Goal: Information Seeking & Learning: Understand process/instructions

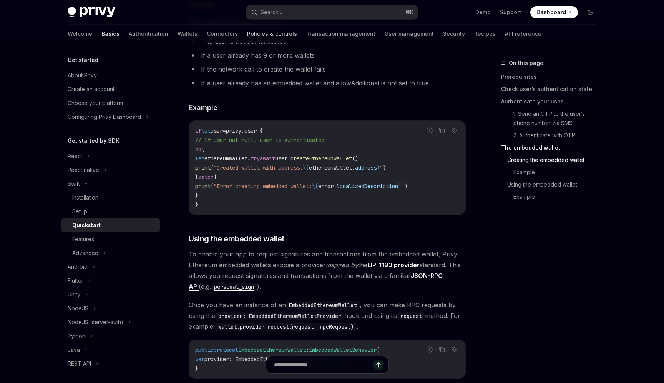
scroll to position [1117, 0]
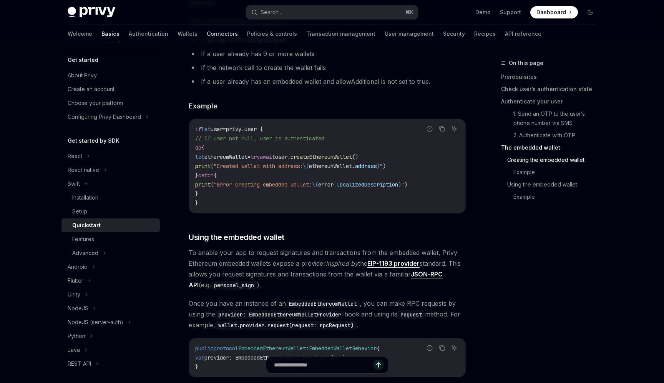
click at [207, 34] on link "Connectors" at bounding box center [222, 34] width 31 height 18
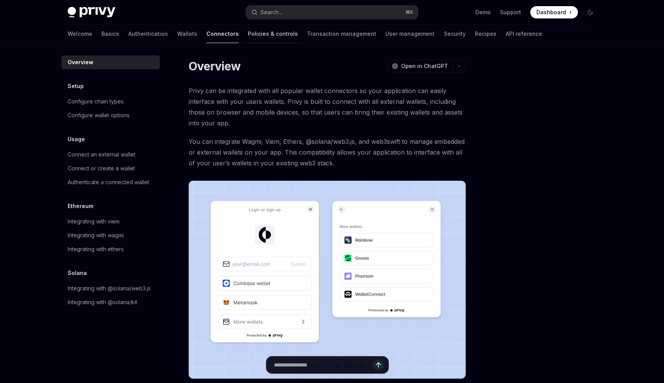
click at [248, 33] on link "Policies & controls" at bounding box center [273, 34] width 50 height 18
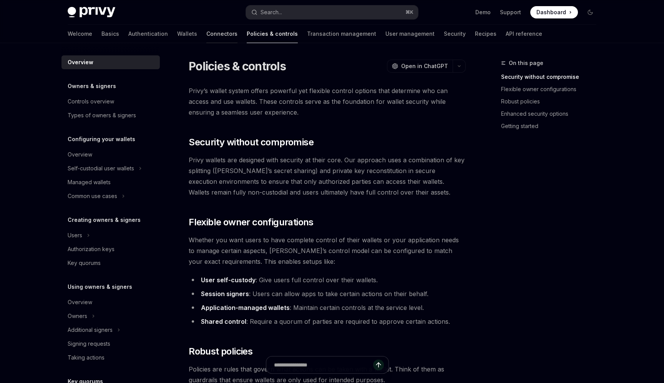
click at [206, 36] on link "Connectors" at bounding box center [221, 34] width 31 height 18
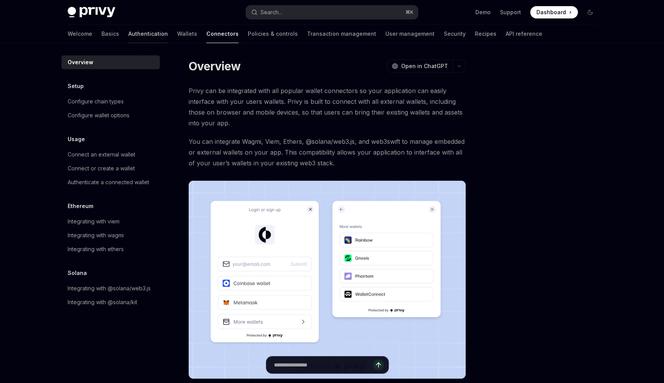
click at [128, 36] on link "Authentication" at bounding box center [148, 34] width 40 height 18
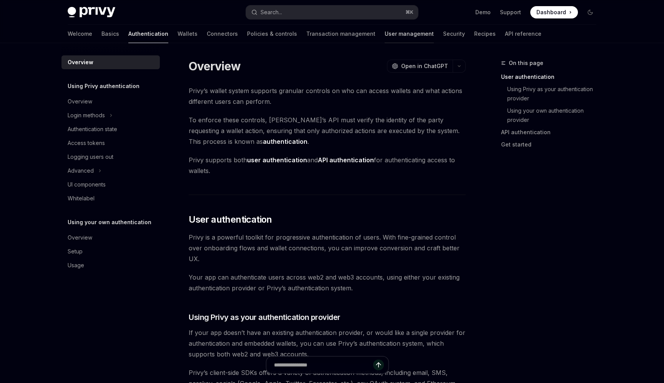
click at [384, 36] on link "User management" at bounding box center [408, 34] width 49 height 18
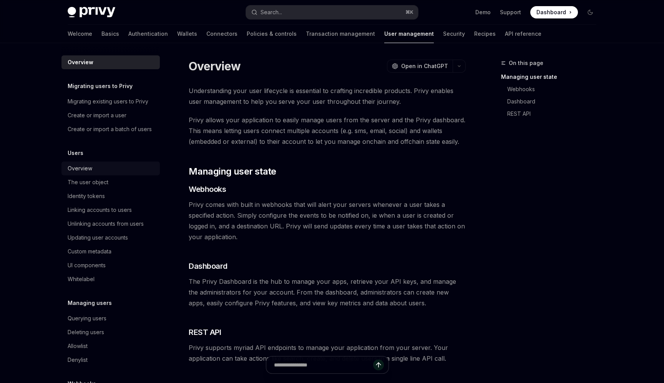
click at [101, 169] on div "Overview" at bounding box center [112, 168] width 88 height 9
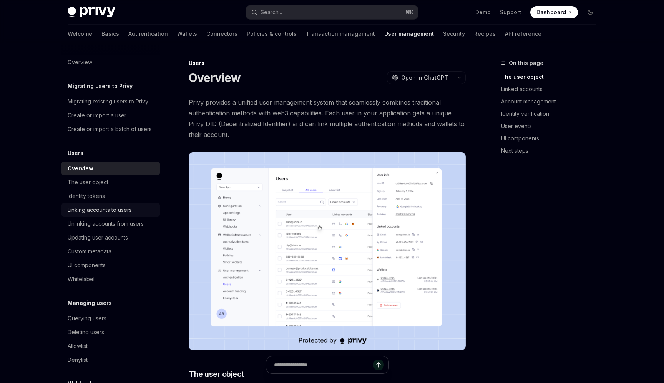
click at [107, 213] on div "Linking accounts to users" at bounding box center [100, 209] width 64 height 9
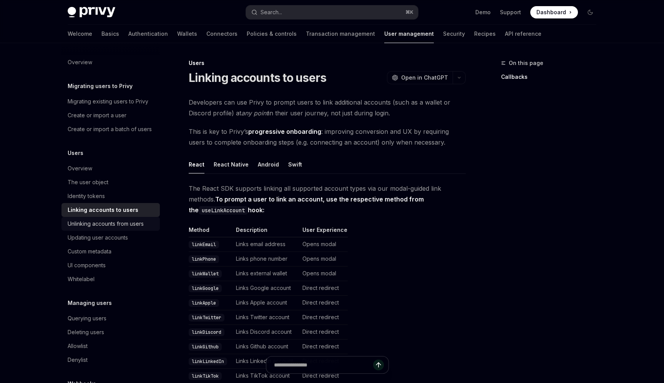
click at [106, 220] on div "Unlinking accounts from users" at bounding box center [106, 223] width 76 height 9
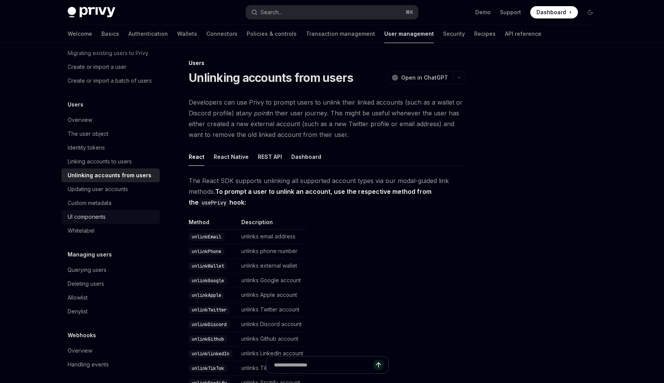
scroll to position [52, 0]
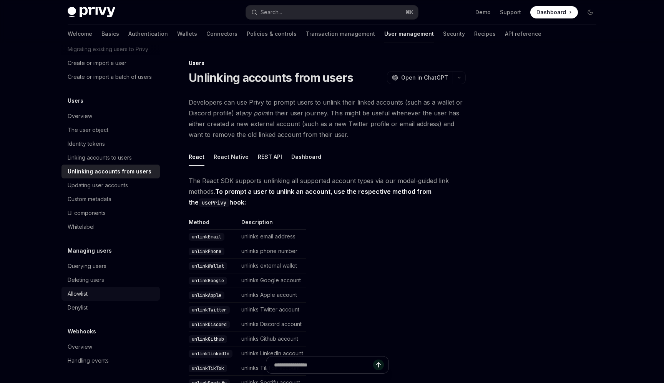
click at [92, 294] on div "Allowlist" at bounding box center [112, 293] width 88 height 9
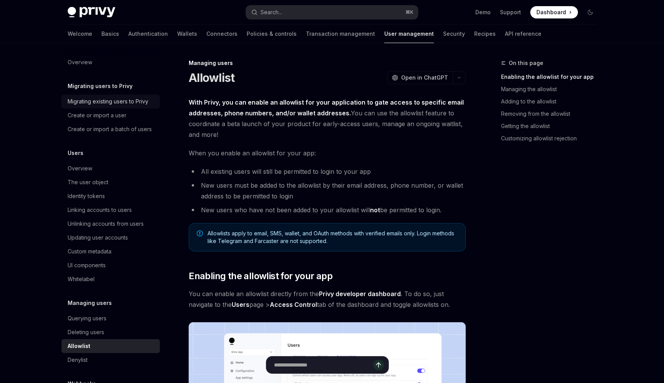
click at [104, 104] on div "Migrating existing users to Privy" at bounding box center [108, 101] width 81 height 9
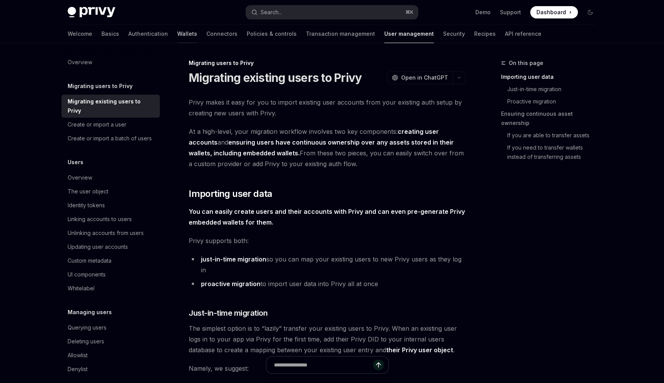
click at [177, 36] on link "Wallets" at bounding box center [187, 34] width 20 height 18
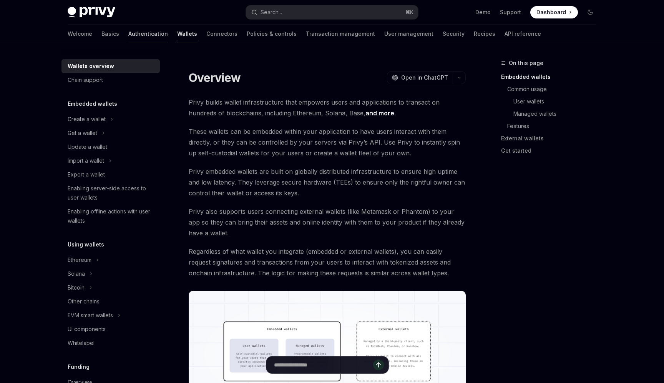
click at [128, 37] on link "Authentication" at bounding box center [148, 34] width 40 height 18
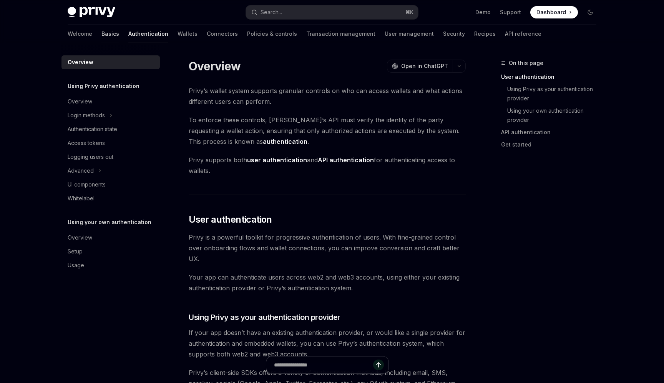
click at [101, 40] on link "Basics" at bounding box center [110, 34] width 18 height 18
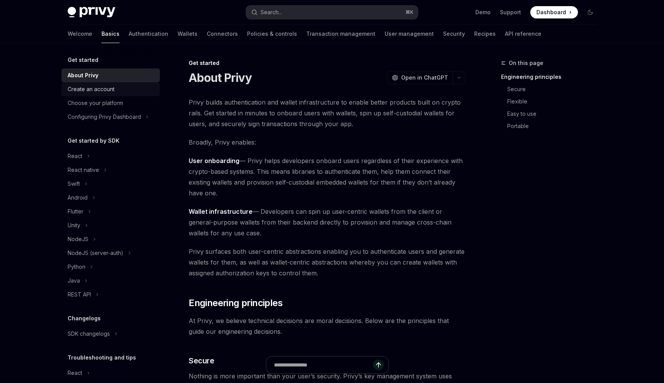
click at [94, 93] on div "Create an account" at bounding box center [91, 88] width 47 height 9
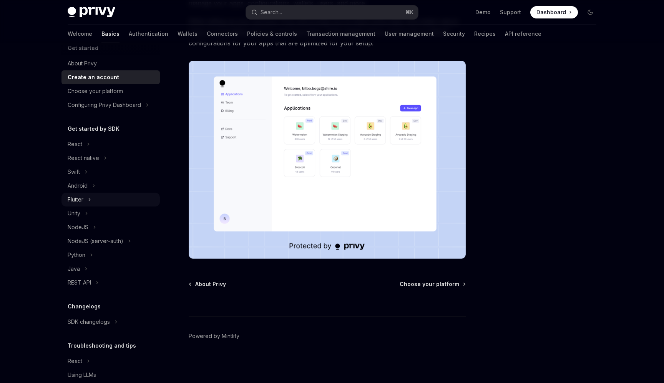
scroll to position [40, 0]
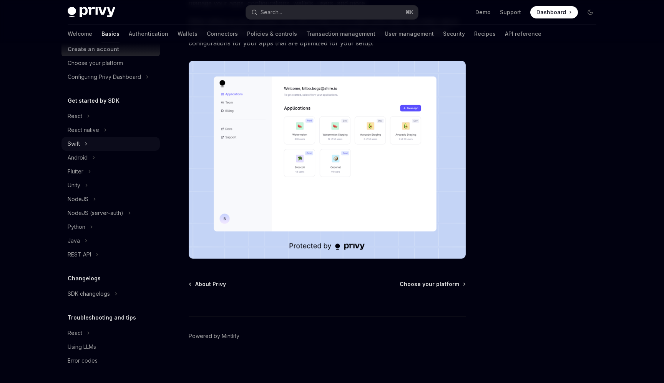
click at [91, 141] on div "Swift" at bounding box center [110, 144] width 98 height 14
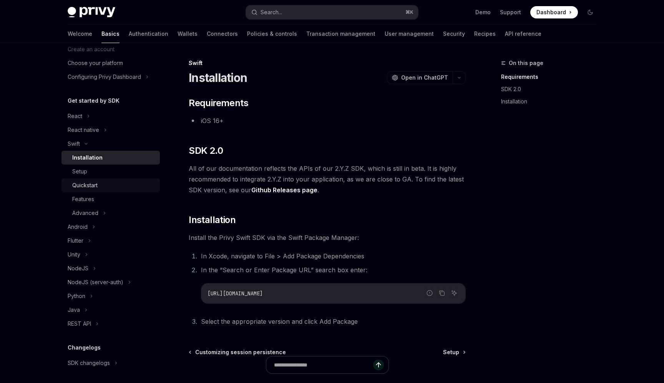
click at [97, 183] on div "Quickstart" at bounding box center [84, 185] width 25 height 9
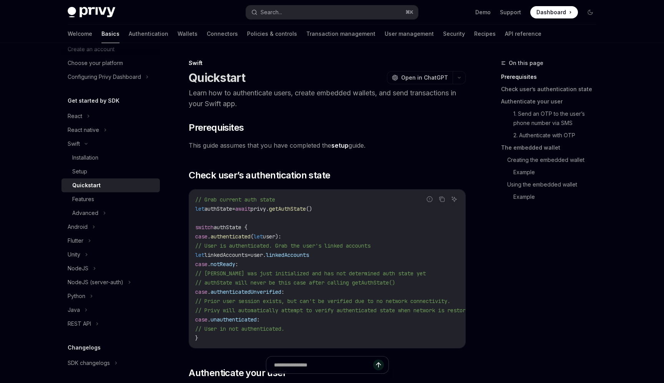
click at [298, 209] on span "getAuthState" at bounding box center [287, 208] width 37 height 7
drag, startPoint x: 298, startPoint y: 209, endPoint x: 327, endPoint y: 211, distance: 28.8
click at [312, 211] on span "let authState = await privy. getAuthState ()" at bounding box center [253, 208] width 117 height 7
copy span "getAuthState ()"
click at [269, 209] on span "privy." at bounding box center [259, 208] width 18 height 7
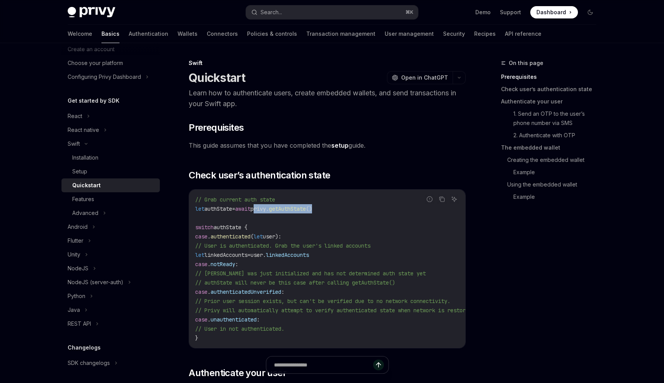
drag, startPoint x: 277, startPoint y: 209, endPoint x: 327, endPoint y: 210, distance: 50.7
click at [312, 210] on span "let authState = await privy. getAuthState ()" at bounding box center [253, 208] width 117 height 7
copy span "privy. getAuthState ()"
click at [91, 228] on div "Android" at bounding box center [110, 227] width 98 height 14
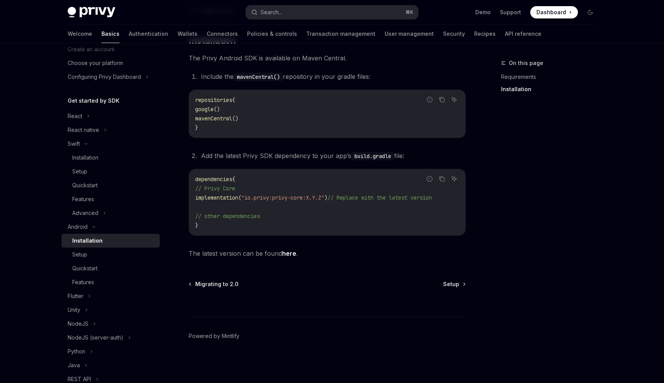
scroll to position [118, 0]
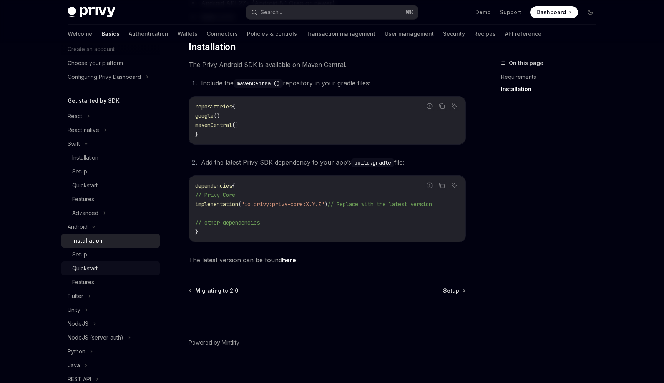
click at [105, 264] on div "Quickstart" at bounding box center [113, 267] width 83 height 9
type textarea "*"
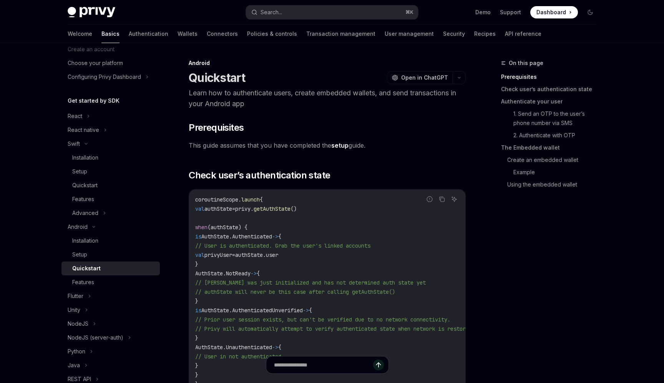
click at [253, 211] on span "privy." at bounding box center [244, 208] width 18 height 7
drag, startPoint x: 263, startPoint y: 211, endPoint x: 315, endPoint y: 210, distance: 52.2
click at [297, 210] on span "val authState = privy. getAuthState ()" at bounding box center [245, 208] width 101 height 7
copy span "privy. getAuthState ()"
click at [202, 175] on span "Check user’s authentication state" at bounding box center [259, 175] width 141 height 12
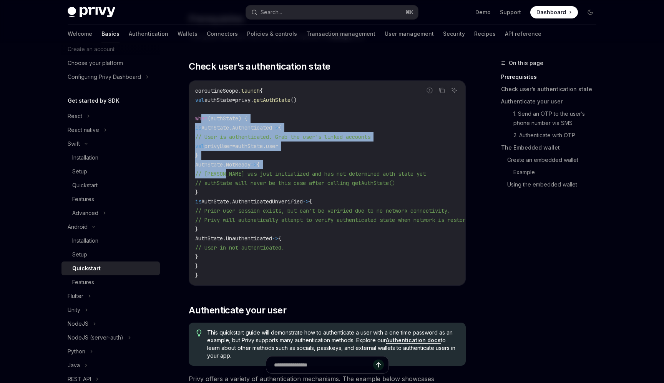
scroll to position [111, 0]
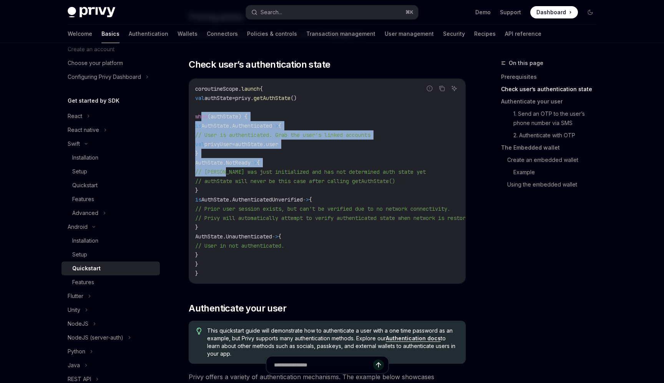
click at [205, 174] on code "coroutineScope. launch { val authState = privy. getAuthState () when (authState…" at bounding box center [344, 181] width 298 height 194
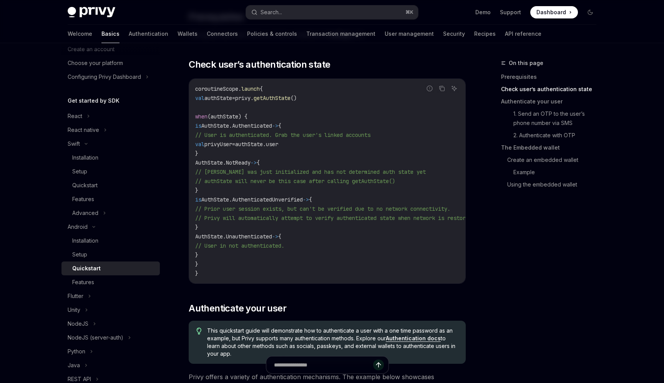
drag, startPoint x: 339, startPoint y: 64, endPoint x: 191, endPoint y: 61, distance: 147.9
click at [191, 61] on h2 "​ Check user’s authentication state" at bounding box center [327, 64] width 277 height 12
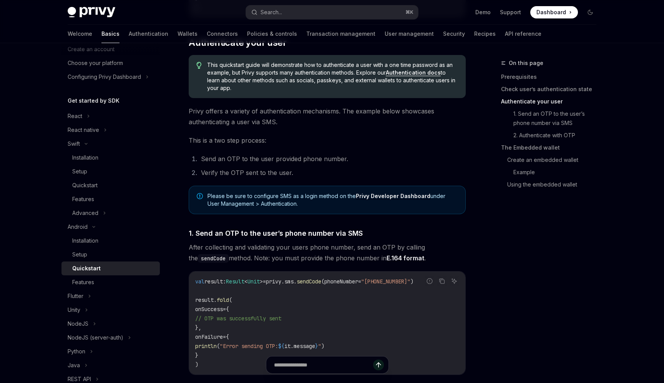
scroll to position [384, 0]
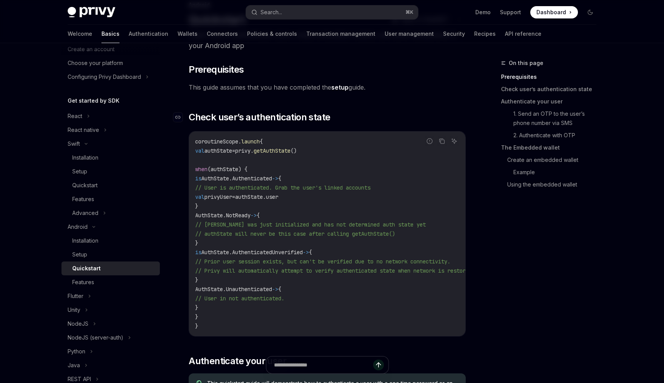
click at [210, 117] on span "Check user’s authentication state" at bounding box center [259, 117] width 141 height 12
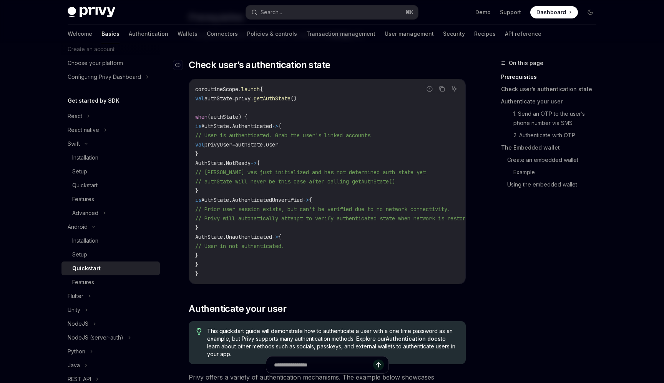
scroll to position [111, 0]
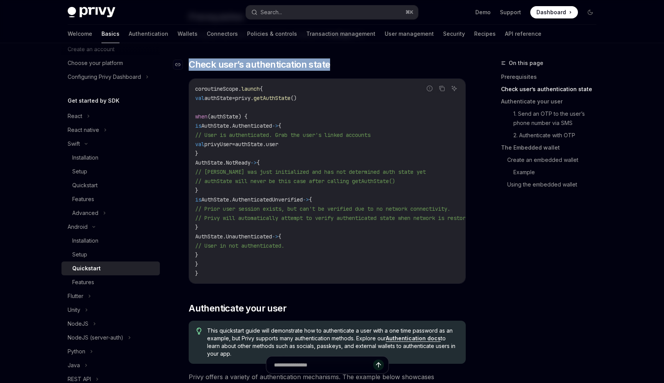
drag, startPoint x: 344, startPoint y: 68, endPoint x: 190, endPoint y: 62, distance: 154.1
click at [190, 62] on h2 "​ Check user’s authentication state" at bounding box center [327, 64] width 277 height 12
copy span "Check user’s authentication state"
click at [272, 124] on span "AuthState.Authenticated" at bounding box center [236, 125] width 71 height 7
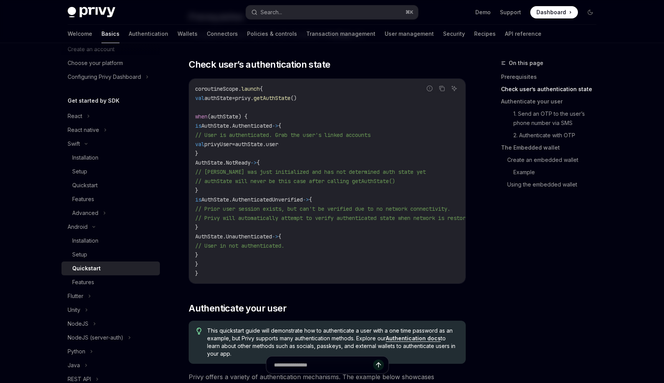
copy span "Authenticated"
